Goal: Use online tool/utility: Utilize a website feature to perform a specific function

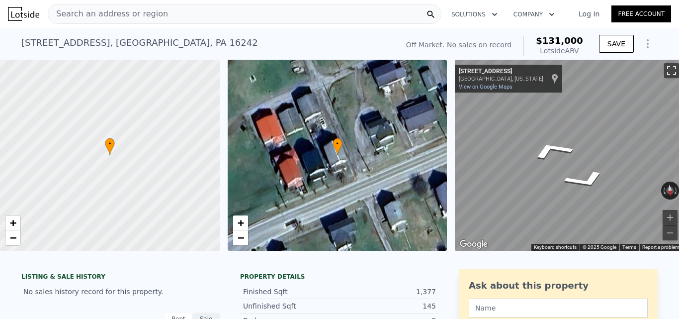
click at [666, 68] on button "Toggle fullscreen view" at bounding box center [671, 70] width 15 height 15
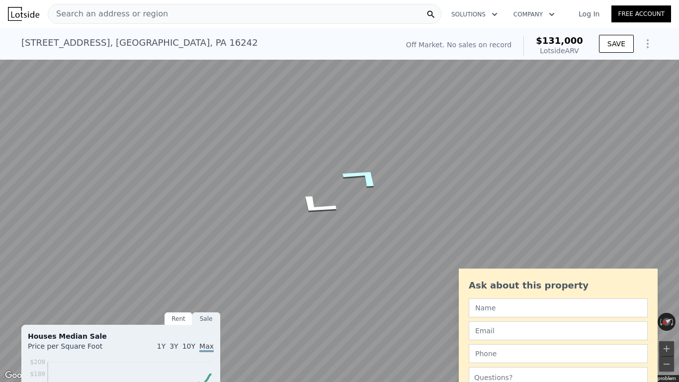
click at [520, 175] on div "Map" at bounding box center [339, 191] width 679 height 382
drag, startPoint x: 352, startPoint y: 233, endPoint x: 359, endPoint y: 171, distance: 63.1
click at [124, 206] on div "• + − • + − ← Move left → Move right ↑ Move up ↓ Move down + Zoom in - Zoom out…" at bounding box center [339, 155] width 679 height 191
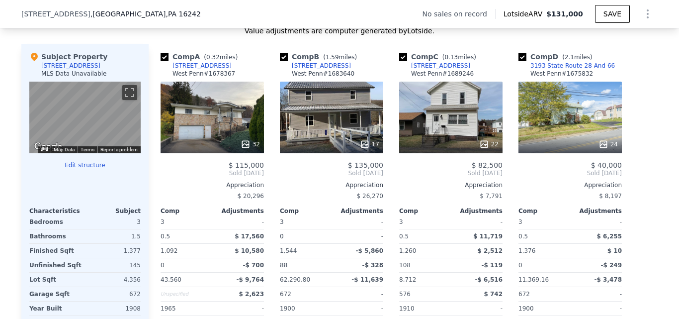
scroll to position [944, 0]
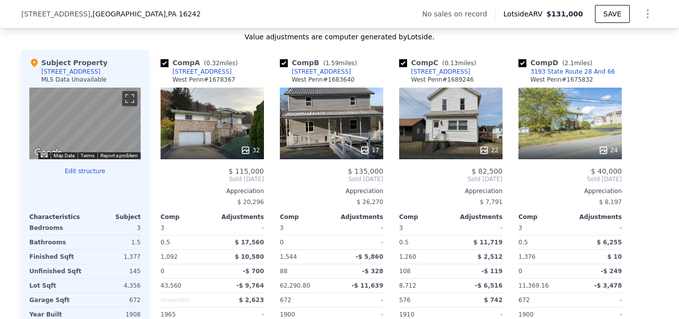
click at [444, 123] on div "22" at bounding box center [450, 123] width 103 height 72
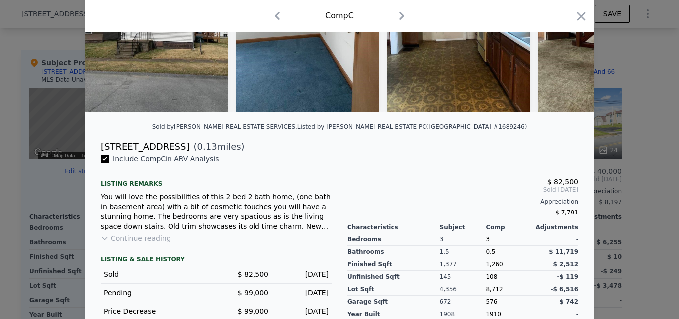
scroll to position [223, 0]
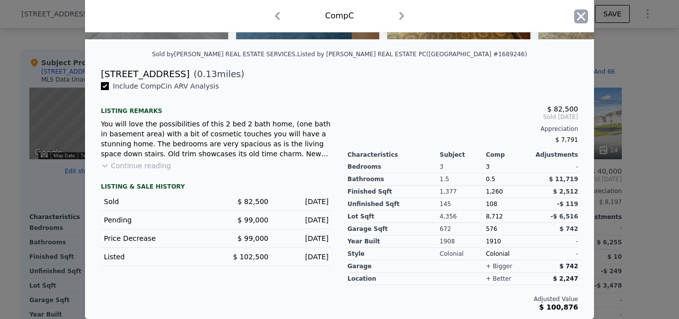
click at [577, 14] on icon "button" at bounding box center [581, 16] width 14 height 14
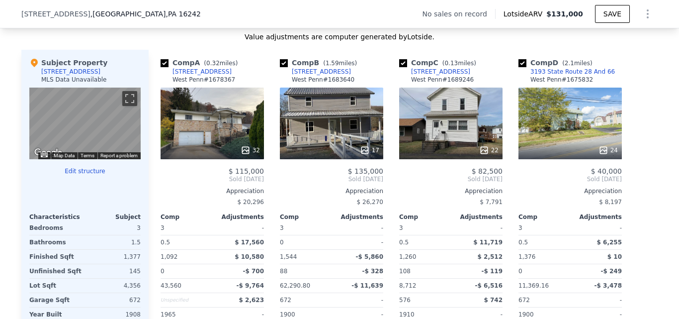
click at [251, 122] on div "32" at bounding box center [212, 123] width 103 height 72
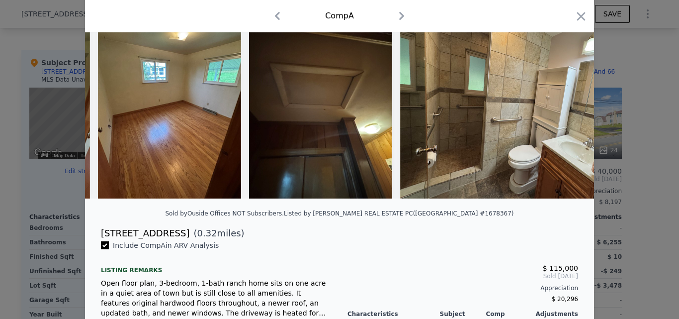
scroll to position [0, 5989]
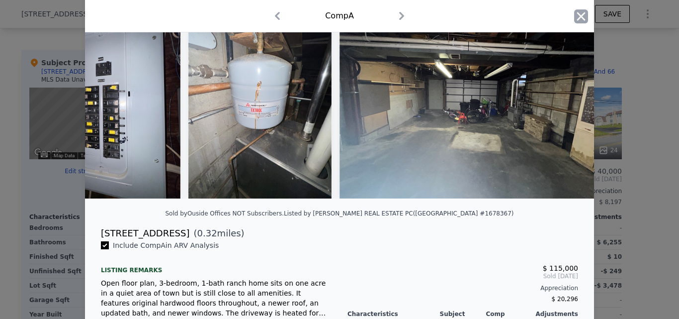
click at [577, 17] on icon "button" at bounding box center [581, 16] width 8 height 8
